Goal: Check status

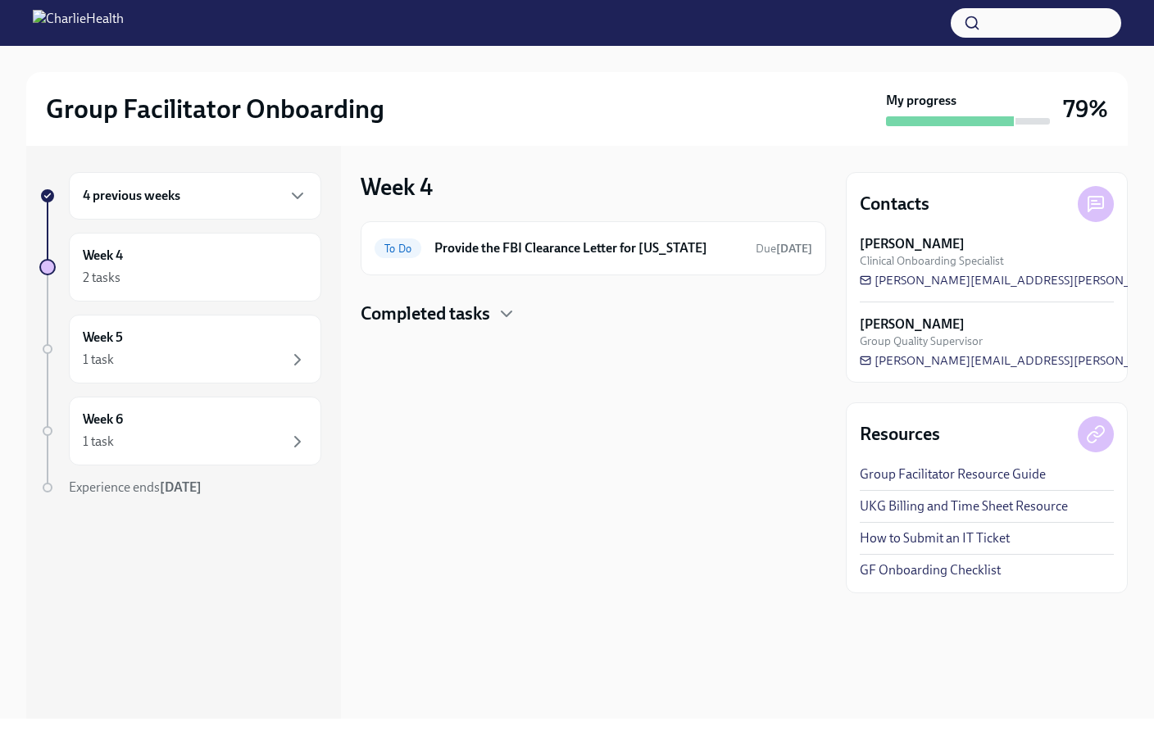
drag, startPoint x: 261, startPoint y: 1, endPoint x: 521, endPoint y: 122, distance: 287.4
click at [511, 120] on div "Group Facilitator Onboarding" at bounding box center [462, 109] width 833 height 33
click at [228, 202] on div "4 previous weeks" at bounding box center [195, 196] width 225 height 20
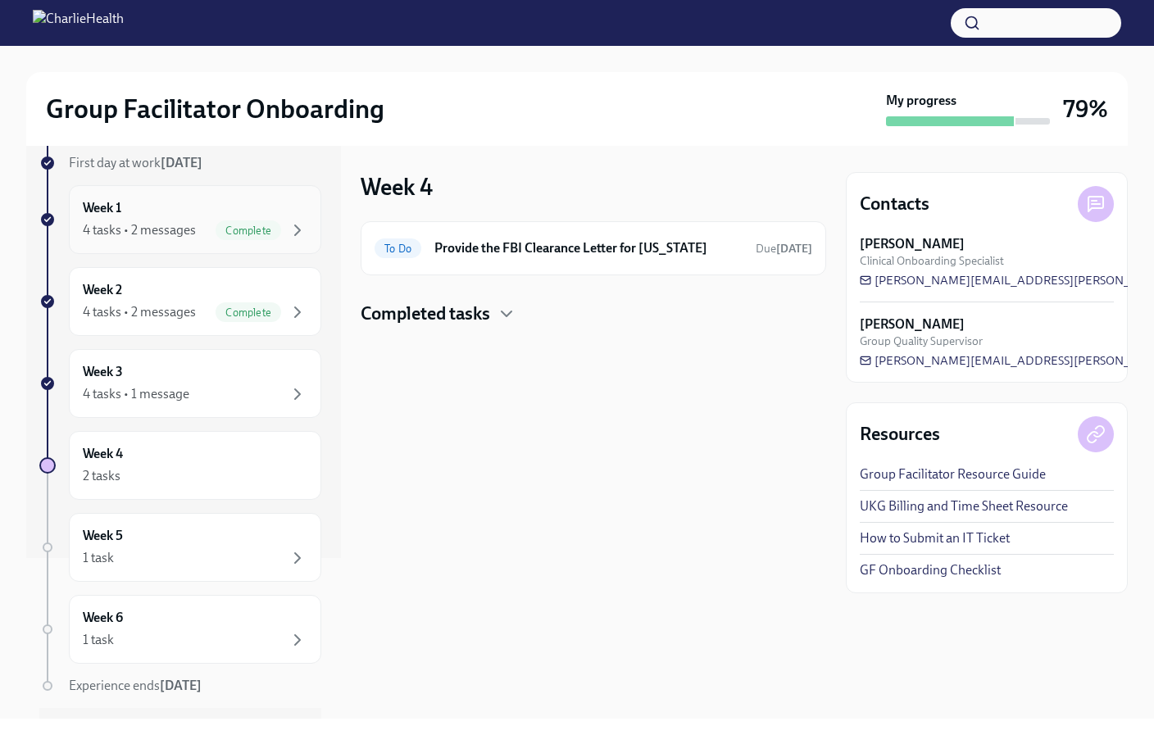
scroll to position [164, 0]
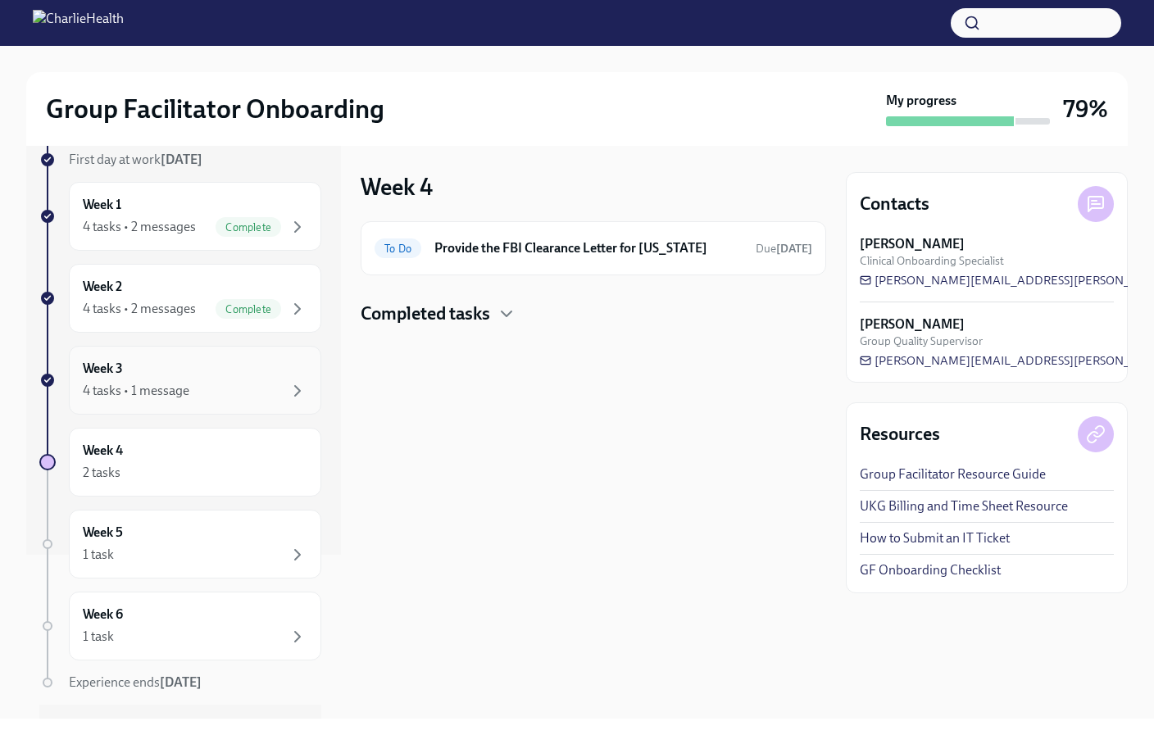
click at [216, 397] on div "4 tasks • 1 message" at bounding box center [195, 391] width 225 height 20
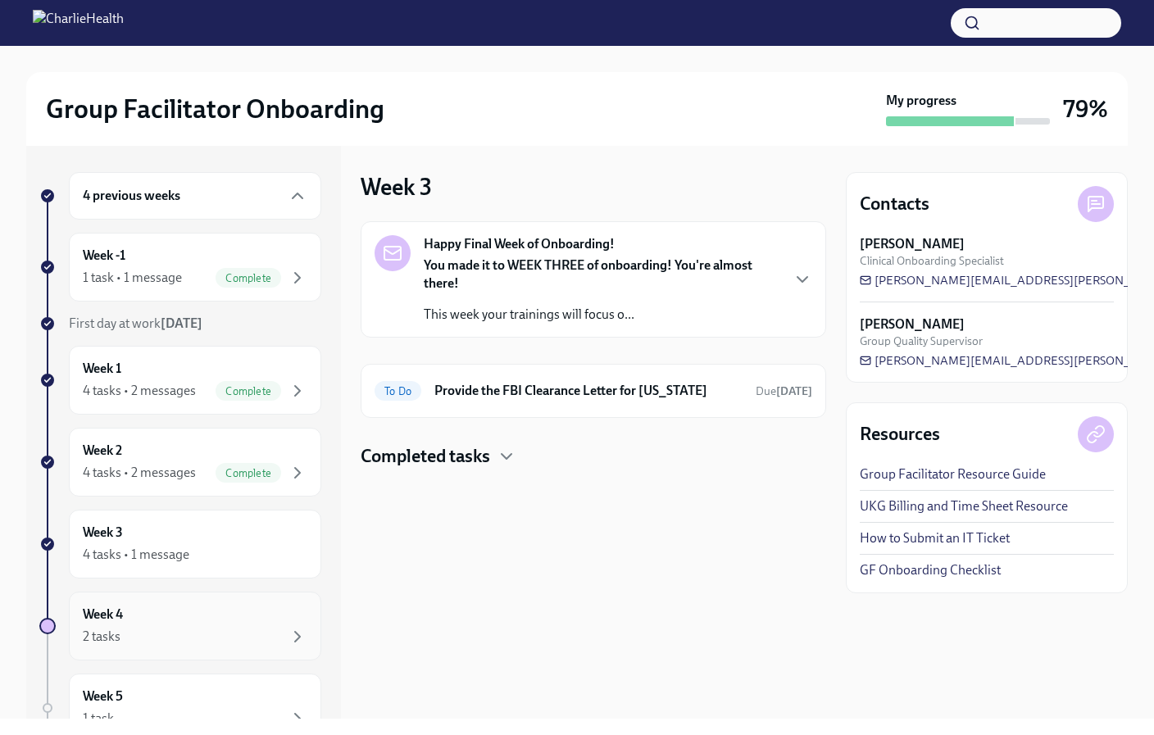
click at [125, 638] on div "2 tasks" at bounding box center [195, 637] width 225 height 20
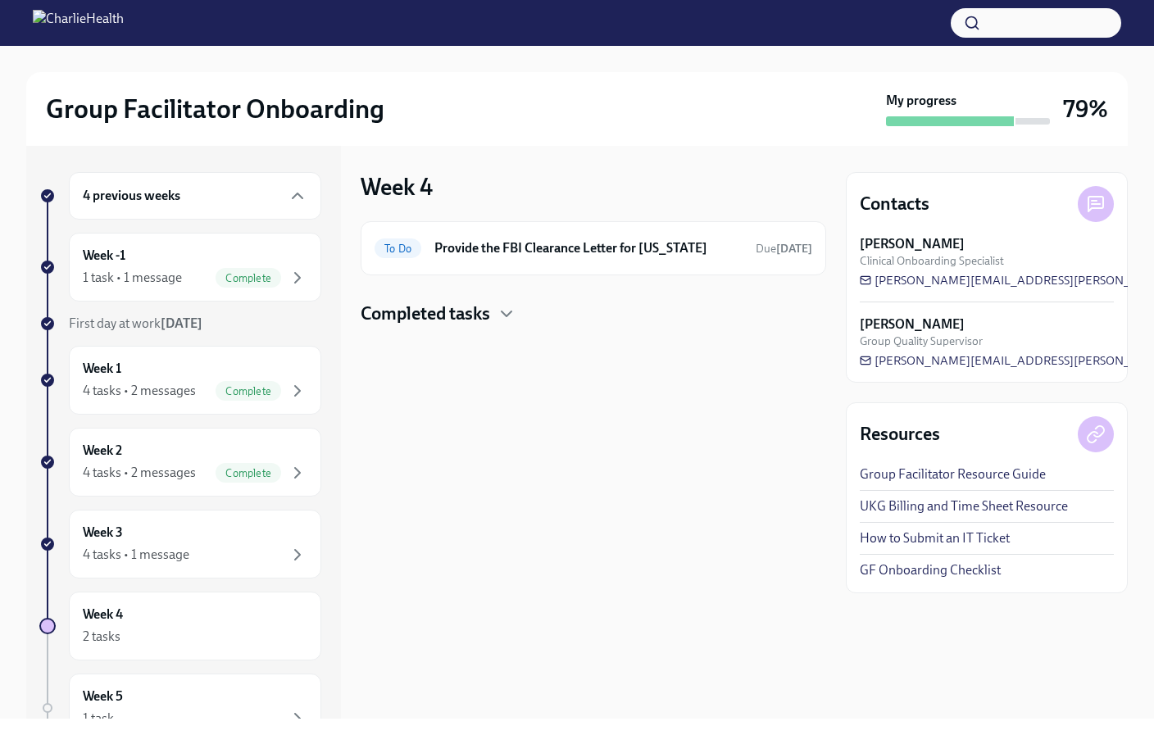
click at [479, 310] on h4 "Completed tasks" at bounding box center [425, 314] width 129 height 25
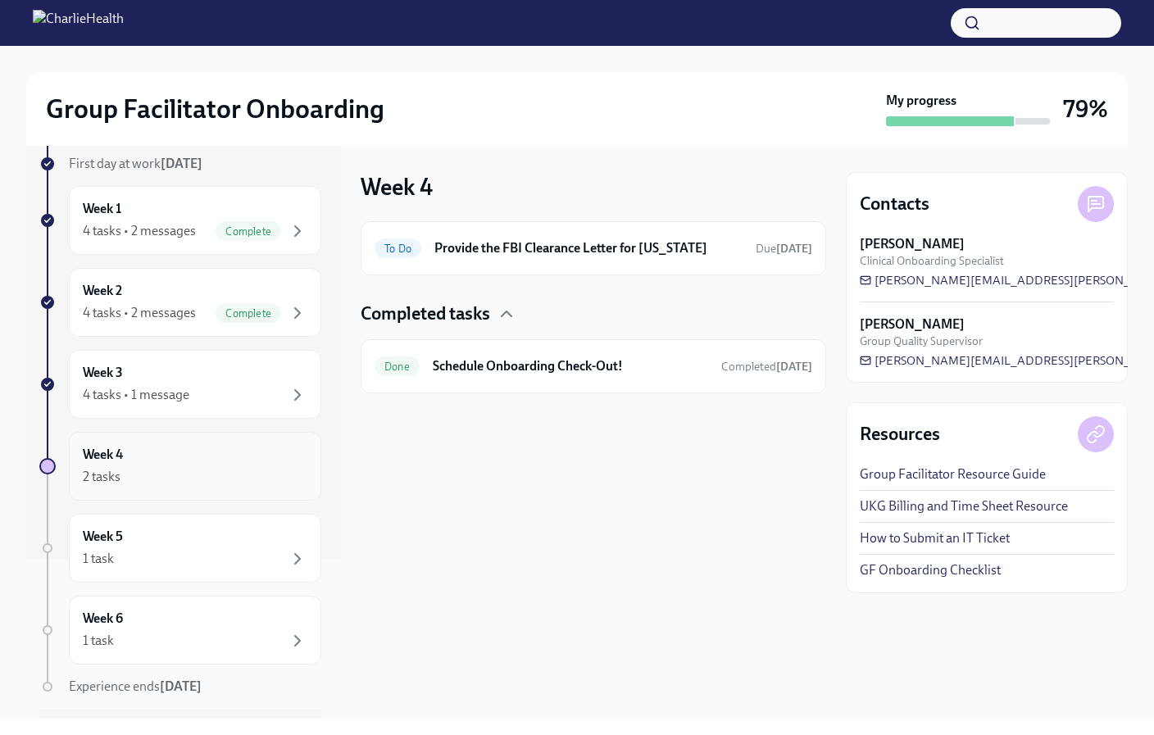
scroll to position [164, 0]
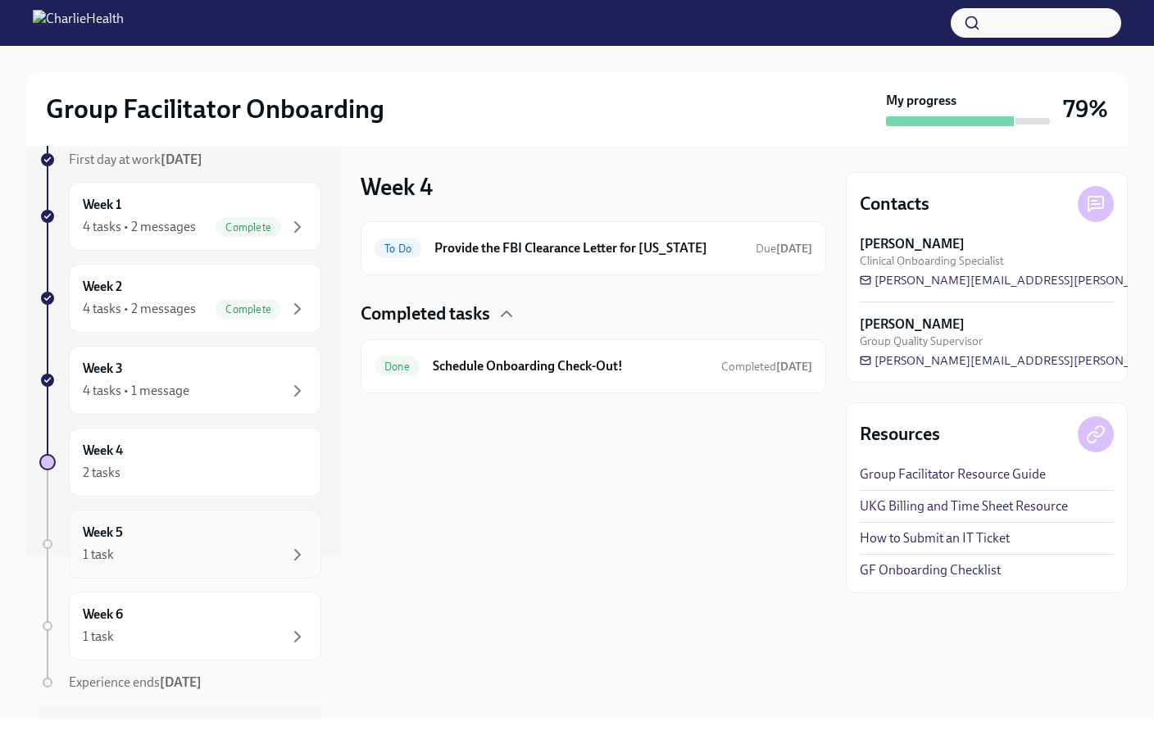
click at [163, 533] on div "Week 5 1 task" at bounding box center [195, 544] width 225 height 41
click at [202, 538] on div "Week 5 1 task" at bounding box center [195, 544] width 225 height 41
click at [209, 630] on div "1 task" at bounding box center [195, 637] width 225 height 20
click at [156, 476] on div "2 tasks" at bounding box center [195, 473] width 225 height 20
click at [414, 322] on h4 "Completed tasks" at bounding box center [425, 314] width 129 height 25
